Goal: Task Accomplishment & Management: Manage account settings

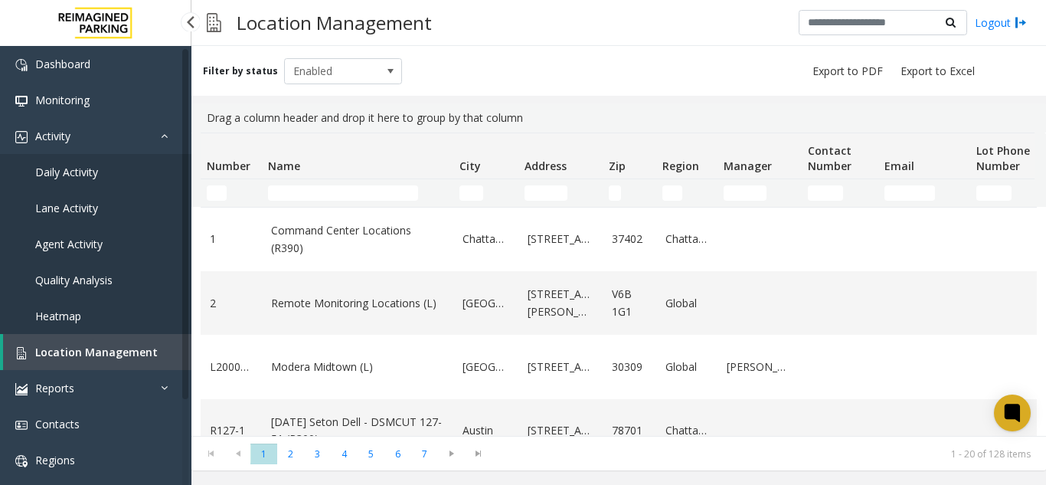
click at [107, 329] on link "Heatmap" at bounding box center [95, 316] width 191 height 36
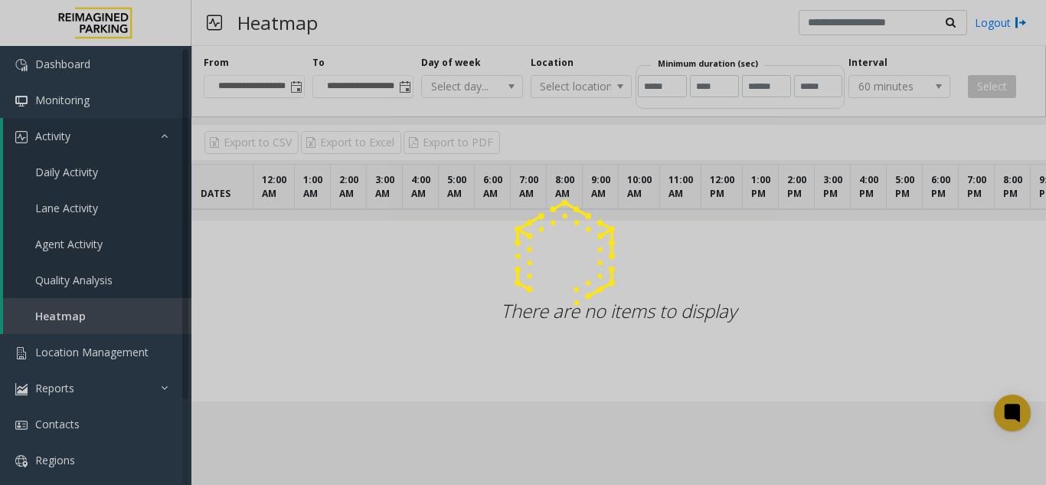
click at [106, 346] on div at bounding box center [523, 242] width 1046 height 485
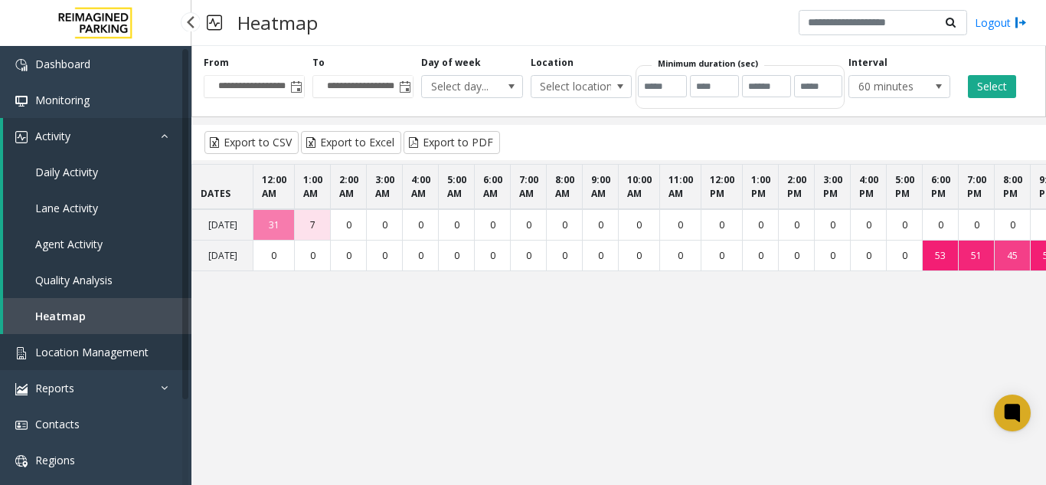
click at [106, 362] on link "Location Management" at bounding box center [95, 352] width 191 height 36
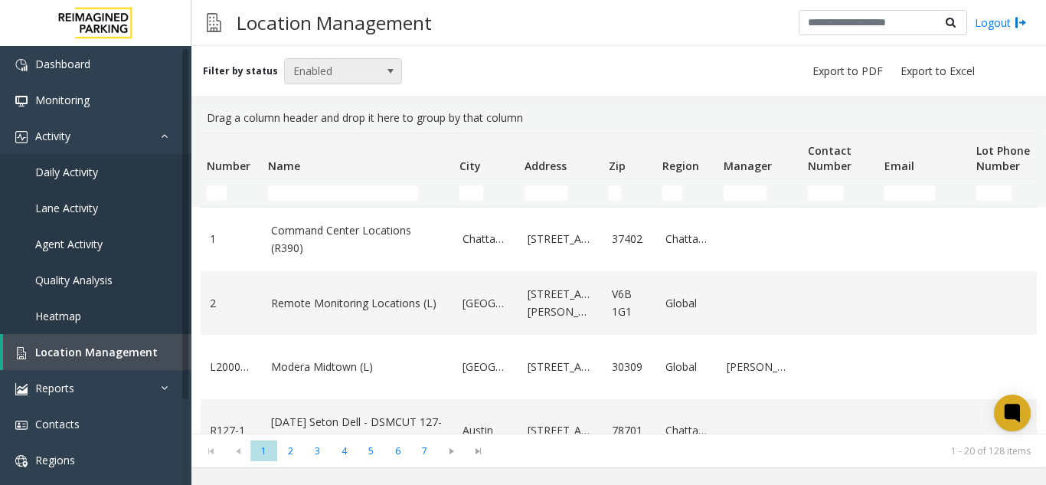
click at [338, 78] on span "Enabled" at bounding box center [331, 71] width 93 height 25
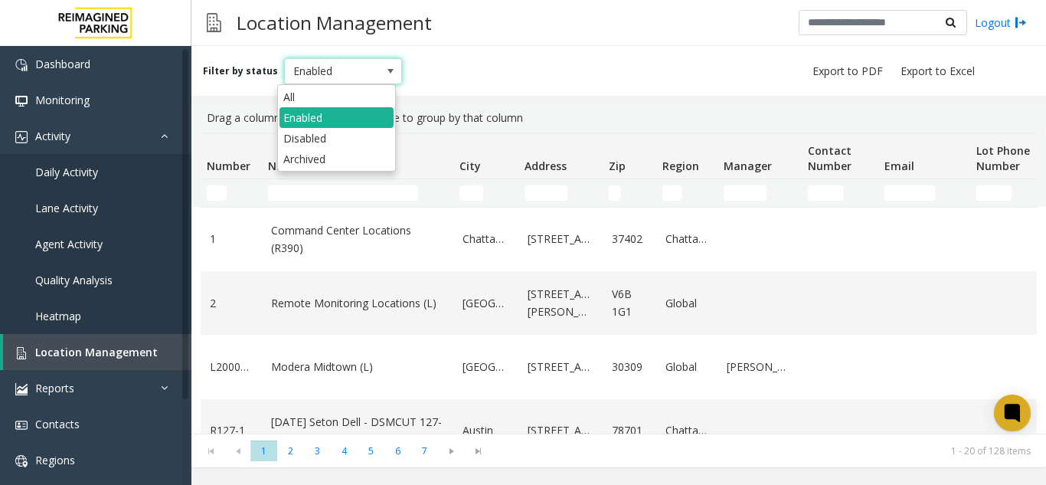
click at [322, 76] on span "Enabled" at bounding box center [331, 71] width 93 height 25
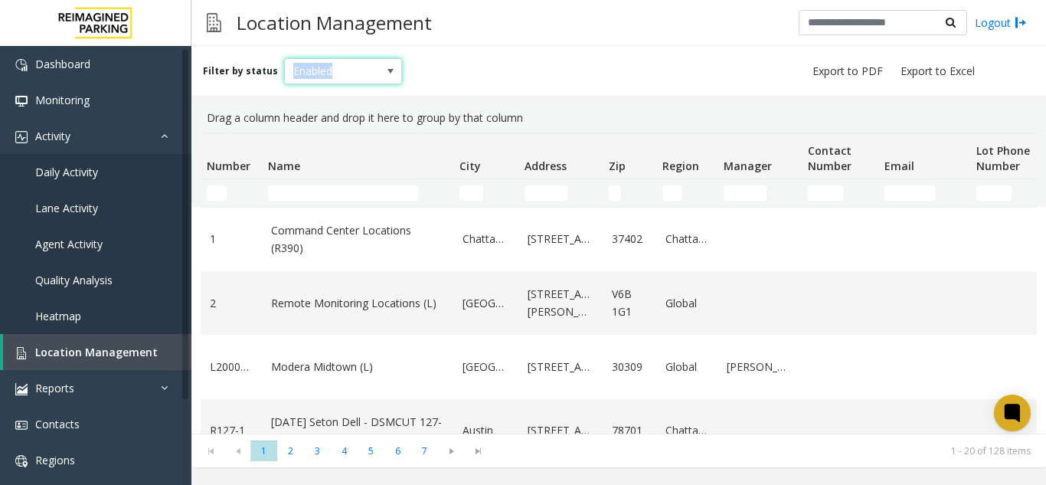
click at [322, 76] on span "Enabled" at bounding box center [331, 71] width 93 height 25
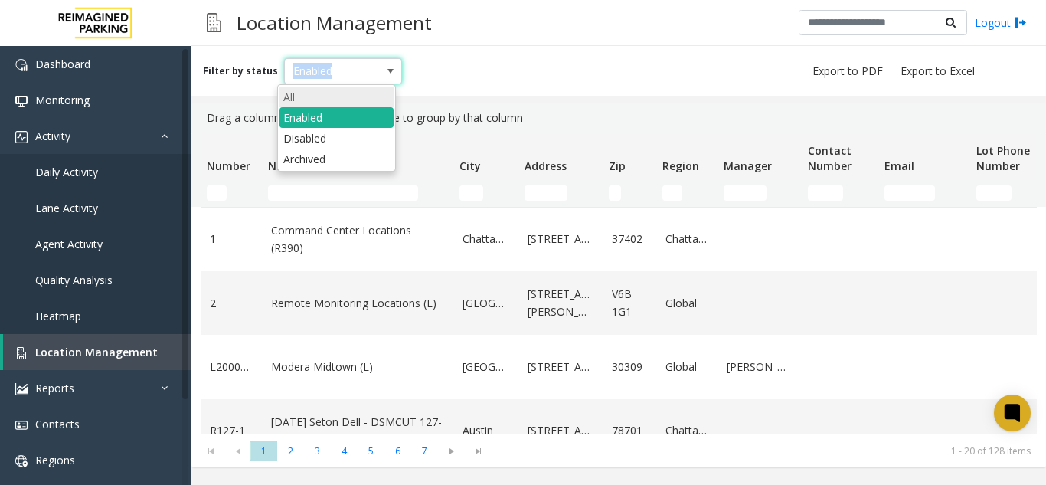
click at [314, 100] on li "All" at bounding box center [337, 97] width 114 height 21
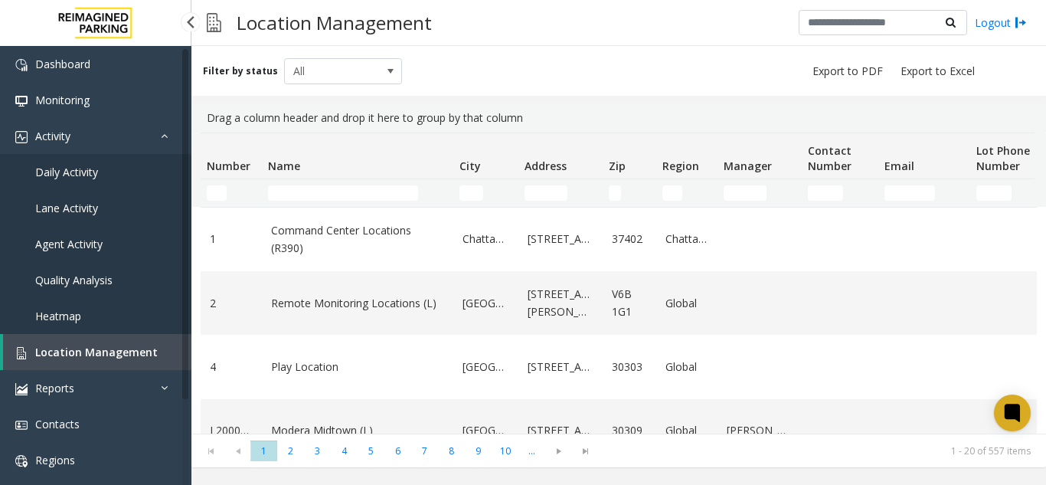
click at [119, 348] on span "Location Management" at bounding box center [96, 352] width 123 height 15
click at [1002, 413] on icon at bounding box center [1012, 413] width 25 height 25
click at [508, 2] on div "Location Management Logout" at bounding box center [618, 23] width 855 height 46
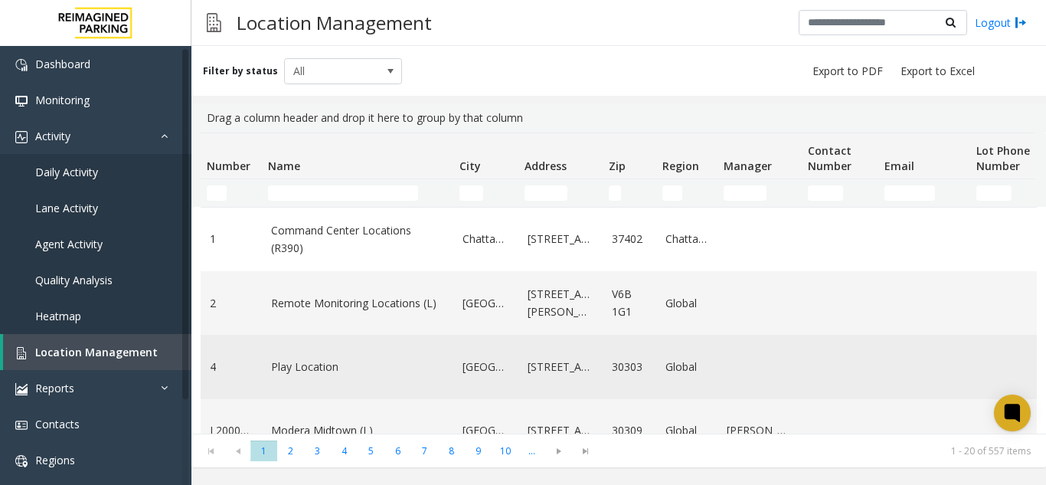
click at [996, 398] on td "Data table" at bounding box center [1008, 367] width 77 height 64
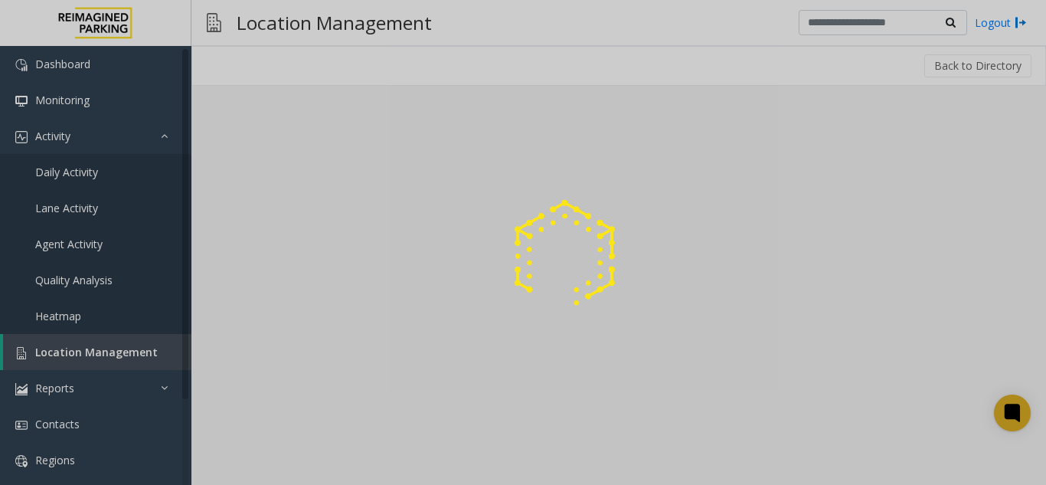
click at [1006, 412] on div at bounding box center [523, 242] width 1046 height 485
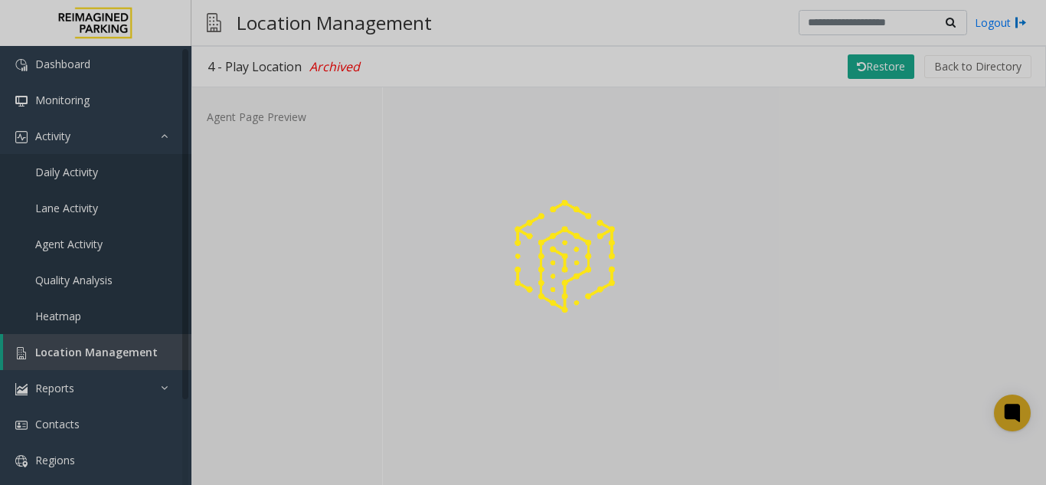
click at [124, 348] on div at bounding box center [523, 242] width 1046 height 485
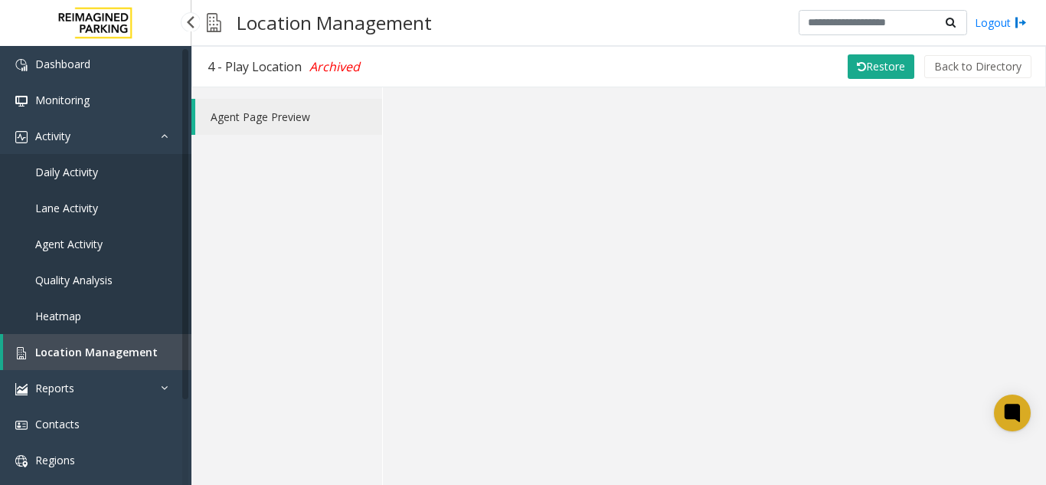
click at [124, 348] on span "Location Management" at bounding box center [96, 352] width 123 height 15
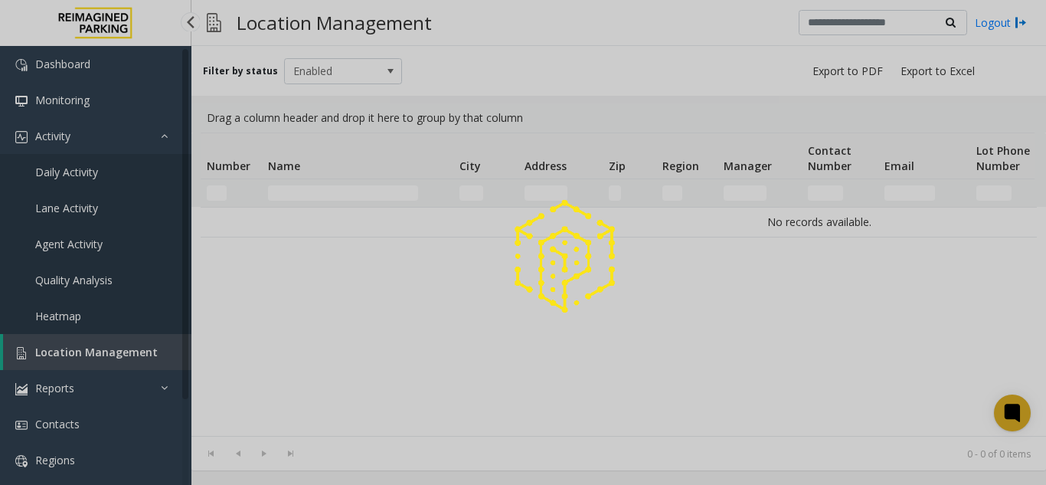
click at [124, 348] on div at bounding box center [523, 242] width 1046 height 485
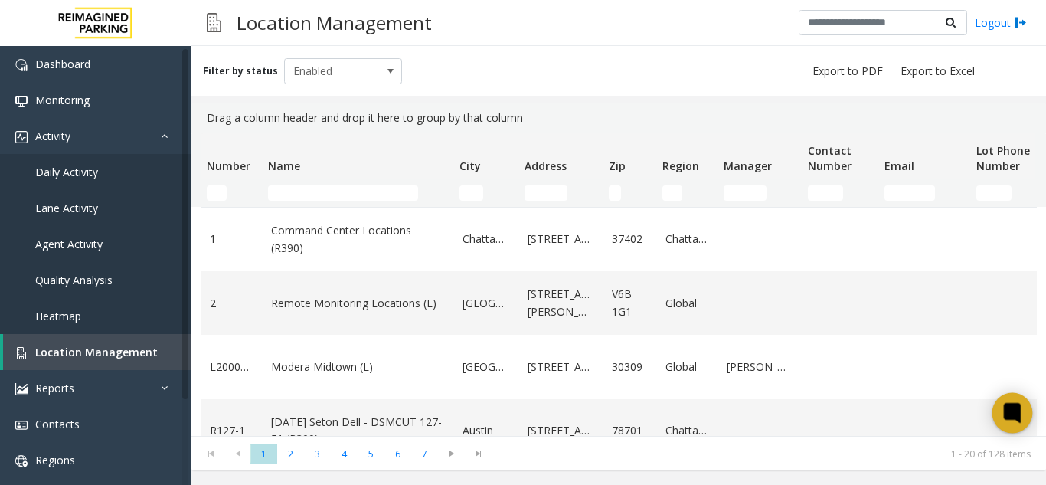
click at [1007, 412] on icon at bounding box center [1011, 412] width 11 height 11
